Goal: Find specific page/section: Find specific page/section

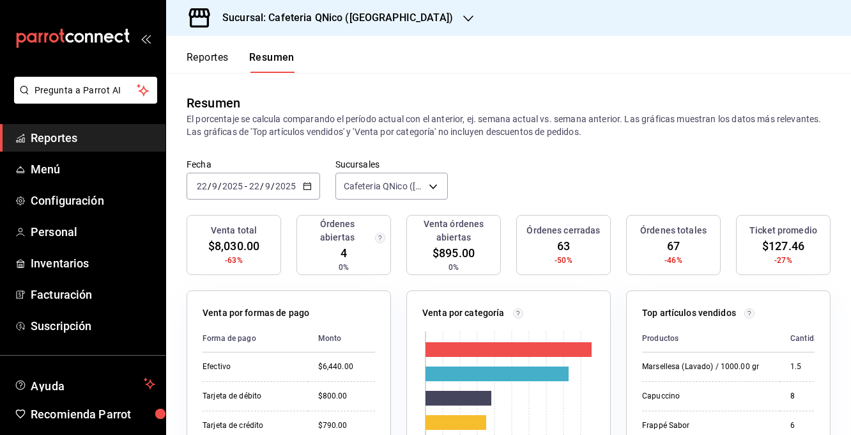
click at [295, 13] on h3 "Sucursal: Cafeteria QNico ([GEOGRAPHIC_DATA])" at bounding box center [332, 17] width 241 height 15
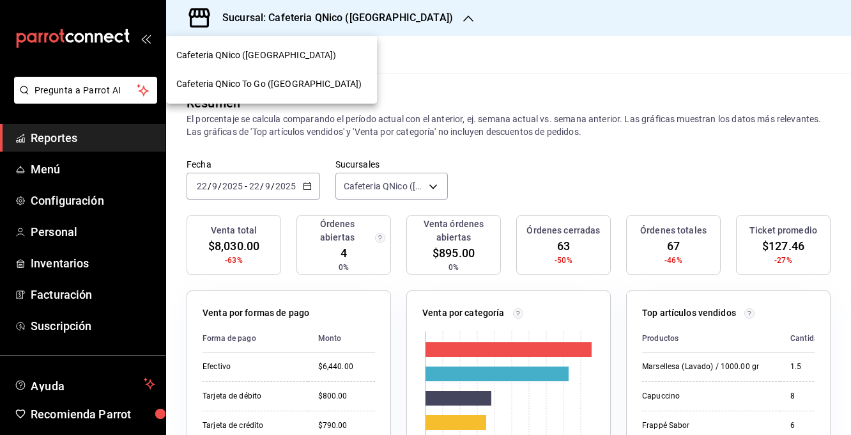
click at [240, 88] on span "Cafeteria QNico To Go ([GEOGRAPHIC_DATA])" at bounding box center [268, 83] width 185 height 13
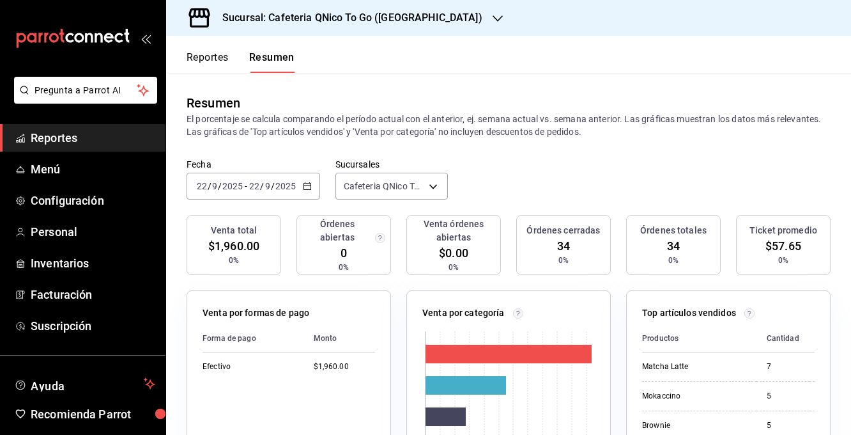
click at [258, 15] on h3 "Sucursal: Cafeteria QNico To Go ([GEOGRAPHIC_DATA])" at bounding box center [347, 17] width 270 height 15
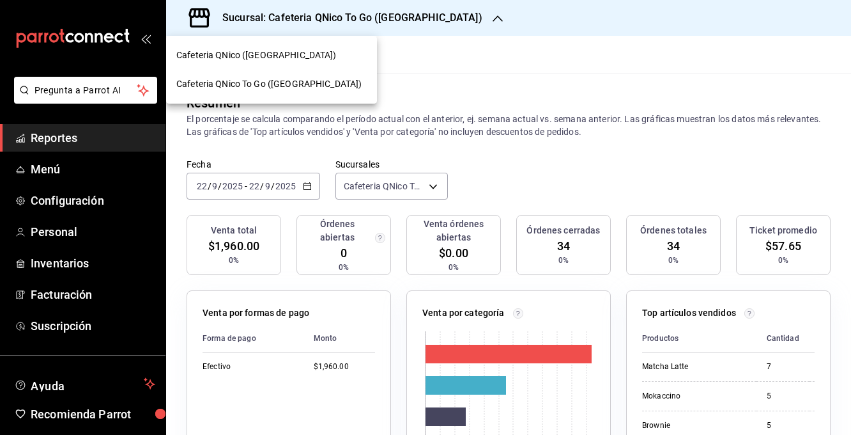
click at [245, 49] on span "Cafeteria QNico ([GEOGRAPHIC_DATA])" at bounding box center [256, 55] width 160 height 13
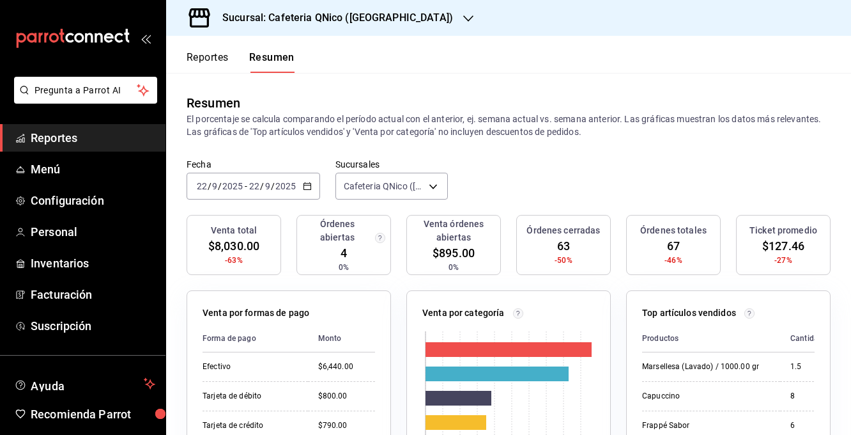
click at [222, 59] on button "Reportes" at bounding box center [208, 62] width 42 height 22
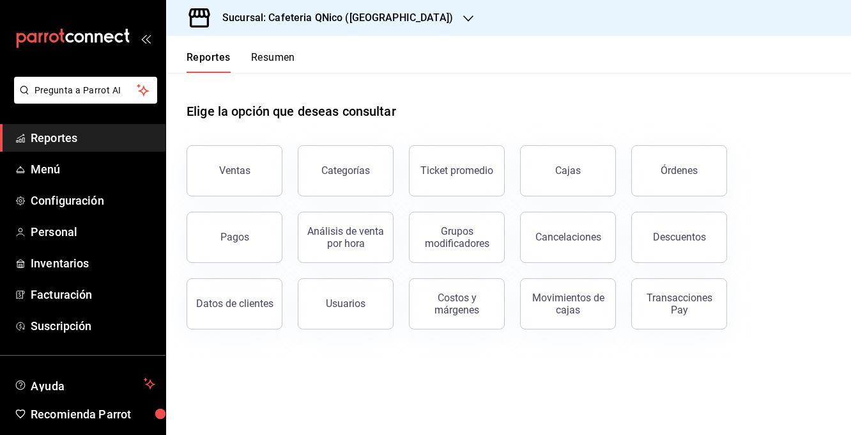
click at [263, 65] on button "Resumen" at bounding box center [273, 62] width 44 height 22
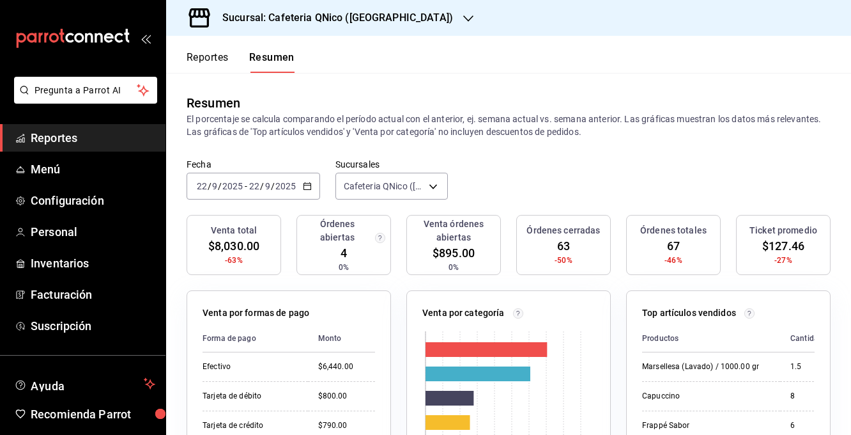
click at [57, 137] on span "Reportes" at bounding box center [93, 137] width 125 height 17
